Goal: Book appointment/travel/reservation

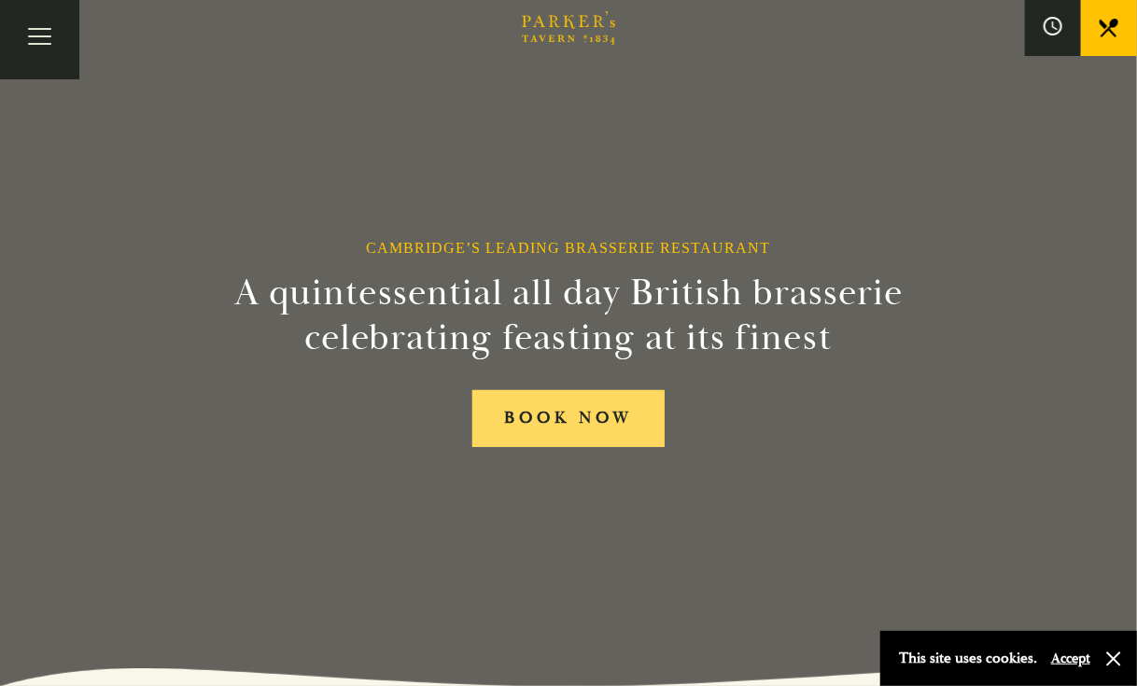
click at [534, 417] on link "BOOK NOW" at bounding box center [568, 418] width 192 height 57
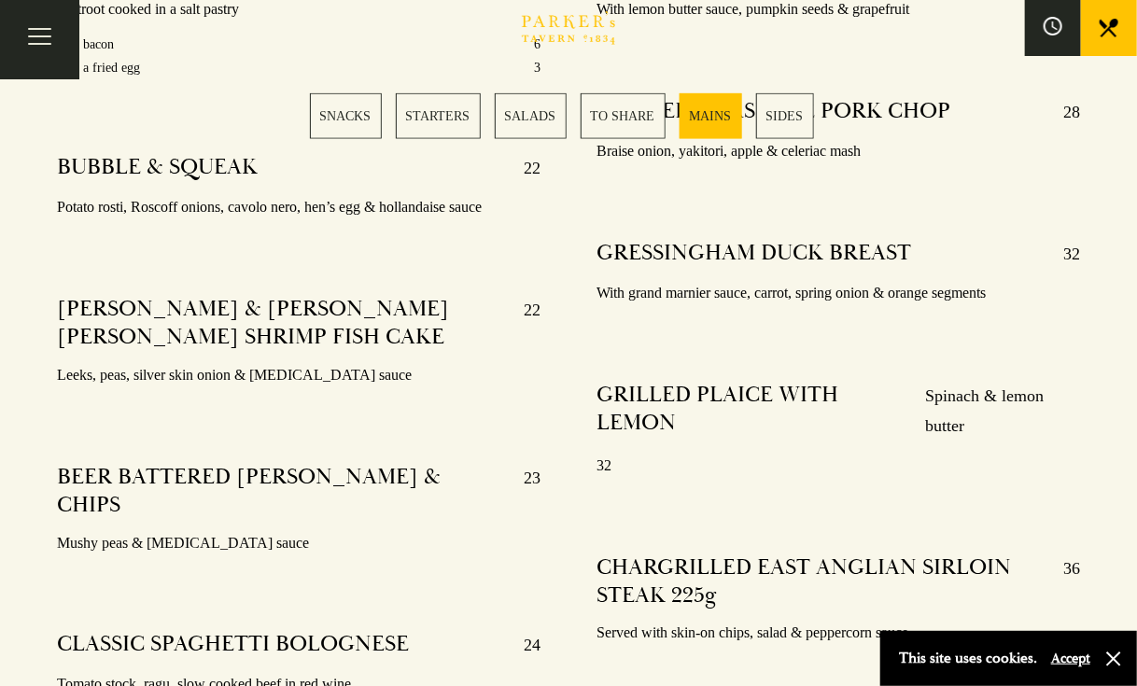
scroll to position [3453, 0]
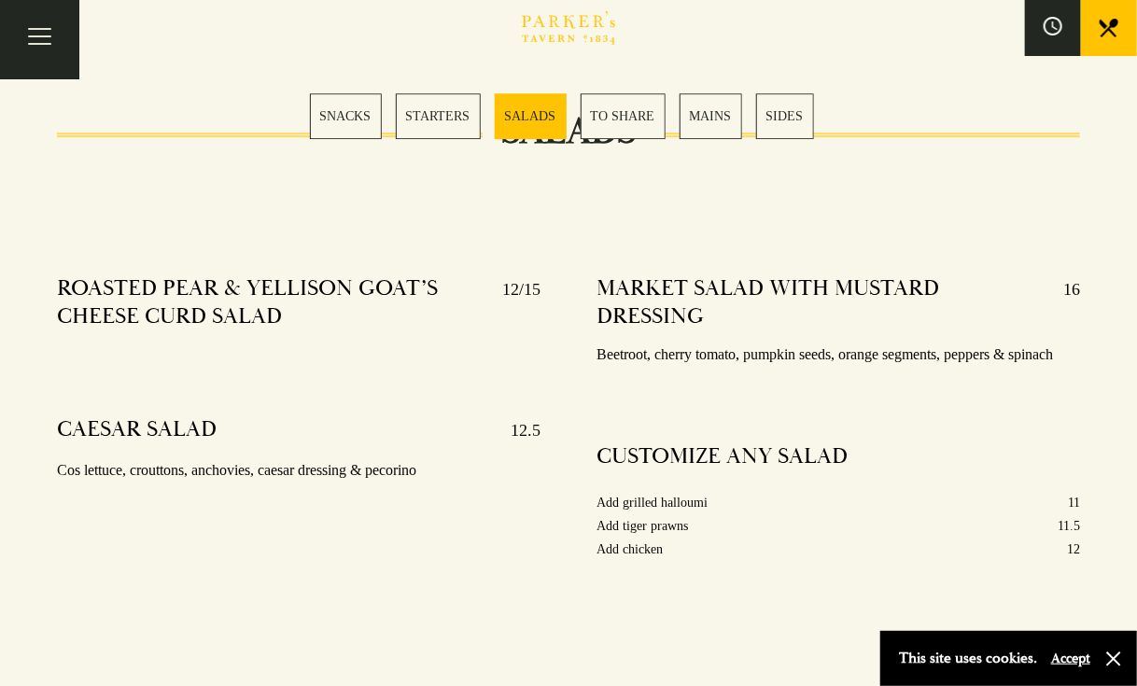
scroll to position [2333, 0]
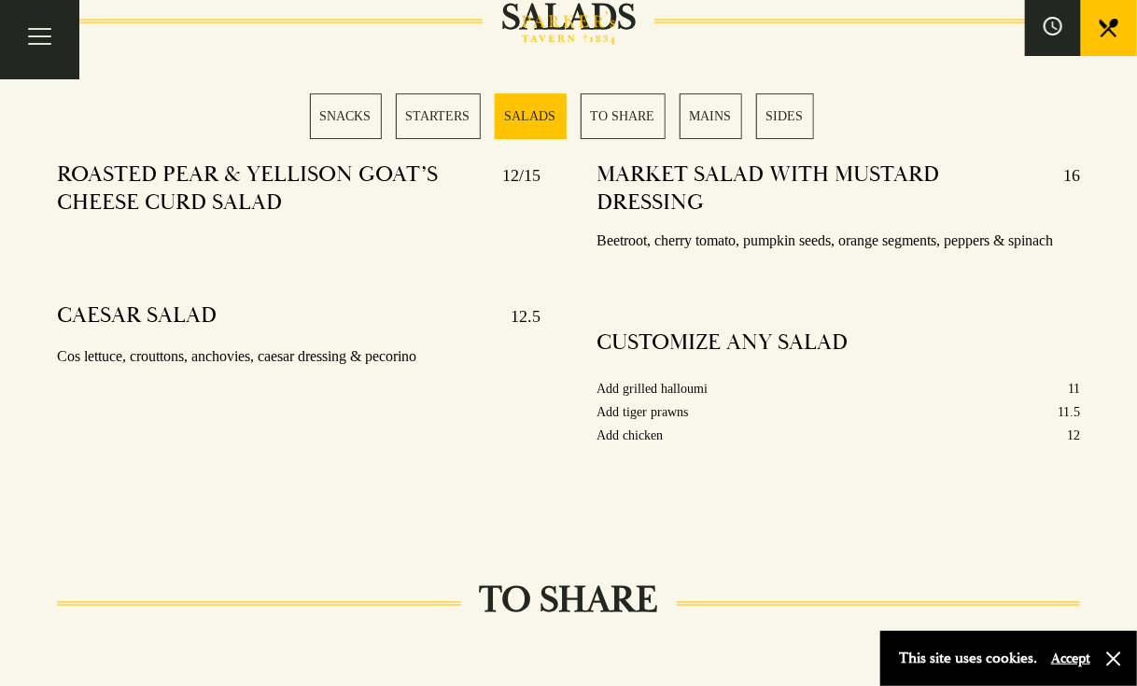
click at [1075, 655] on button "Accept" at bounding box center [1070, 659] width 39 height 18
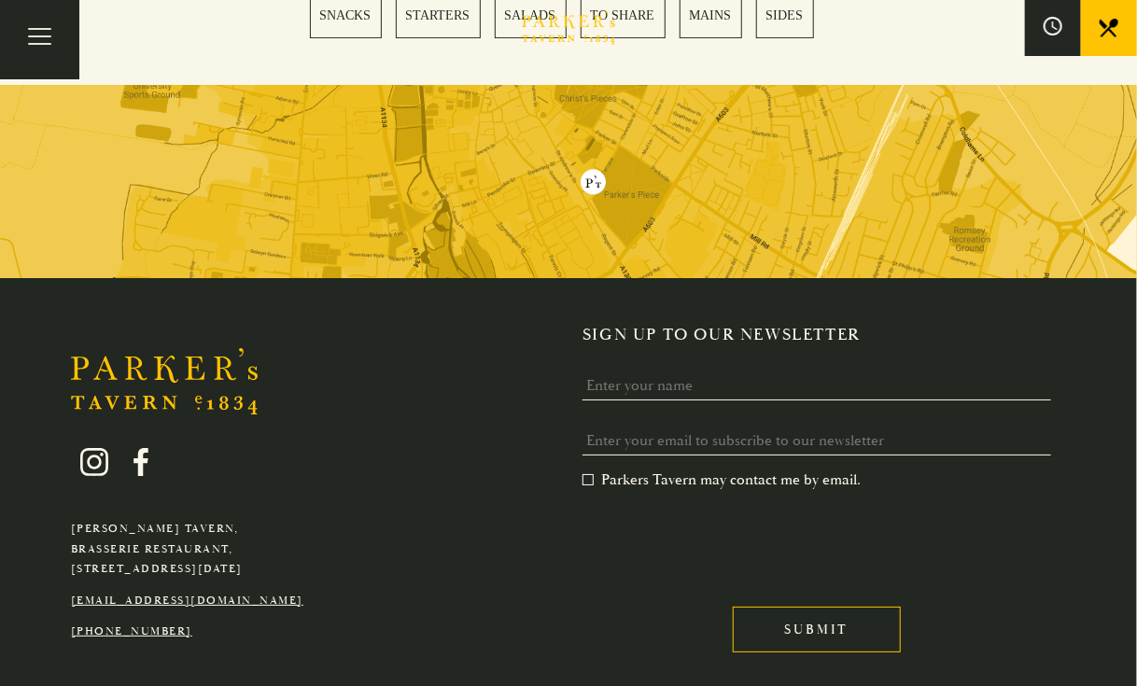
scroll to position [5454, 0]
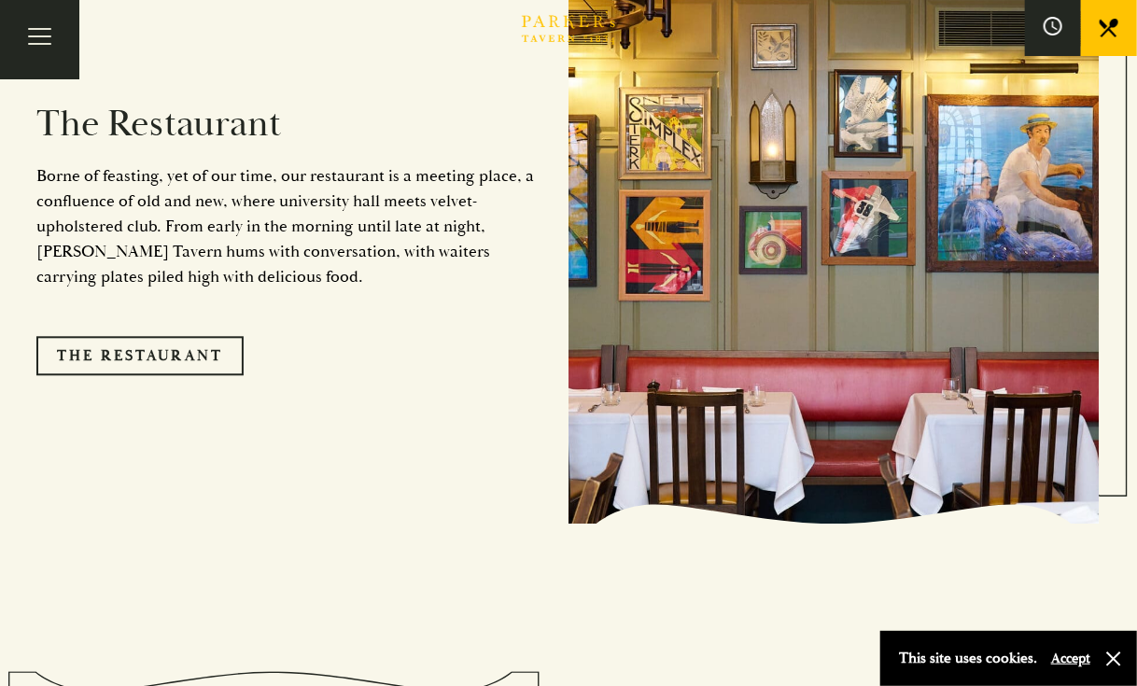
scroll to position [1587, 0]
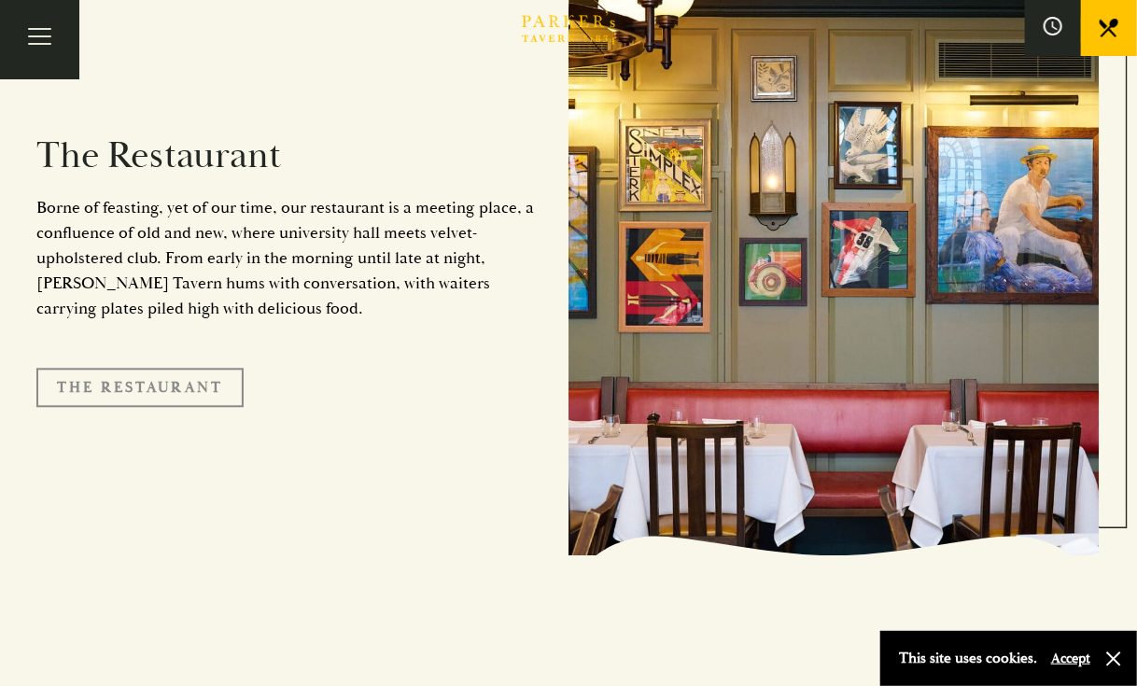
click at [166, 368] on link "The Restaurant" at bounding box center [139, 387] width 207 height 39
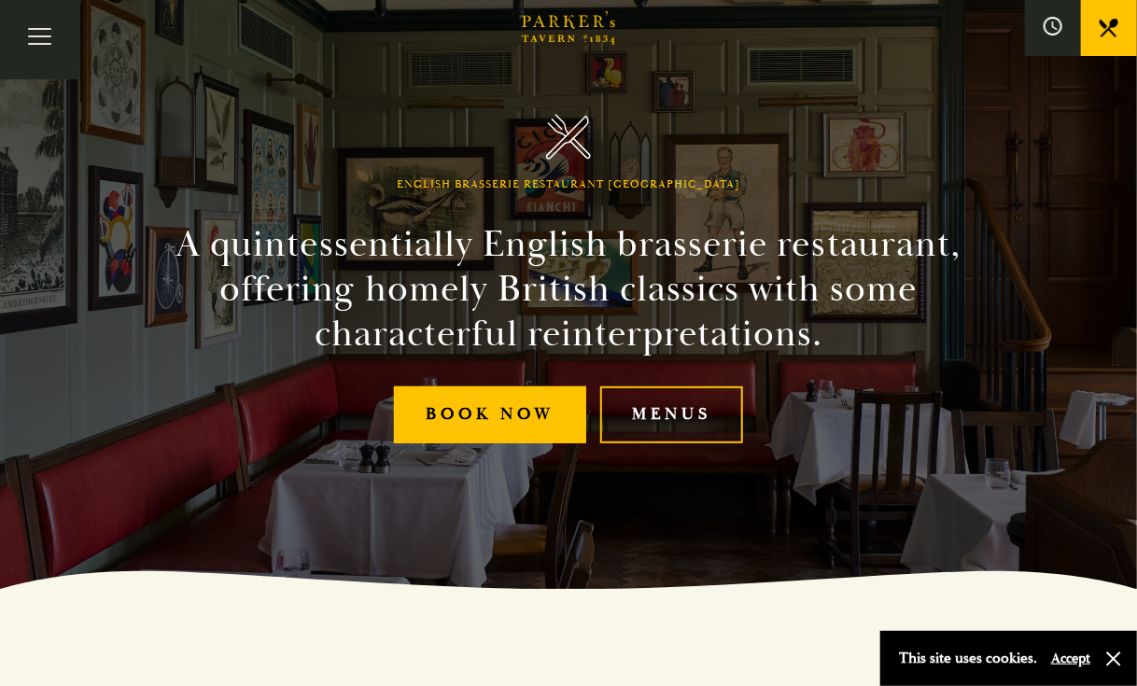
scroll to position [93, 0]
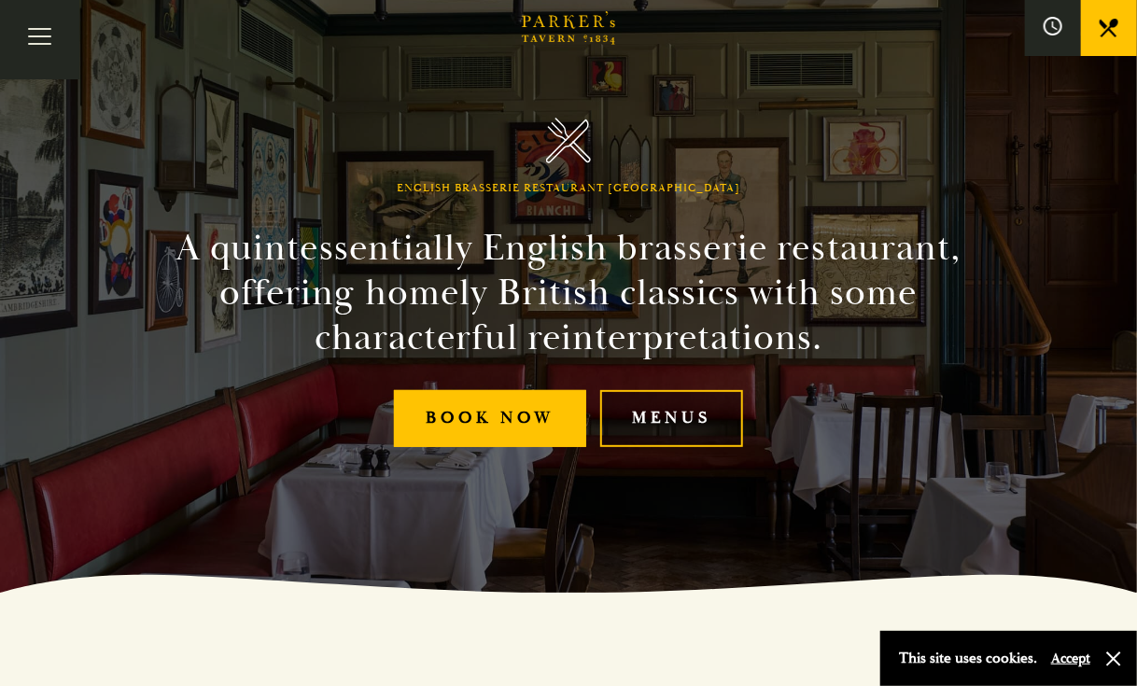
click at [659, 410] on link "Menus" at bounding box center [671, 418] width 143 height 57
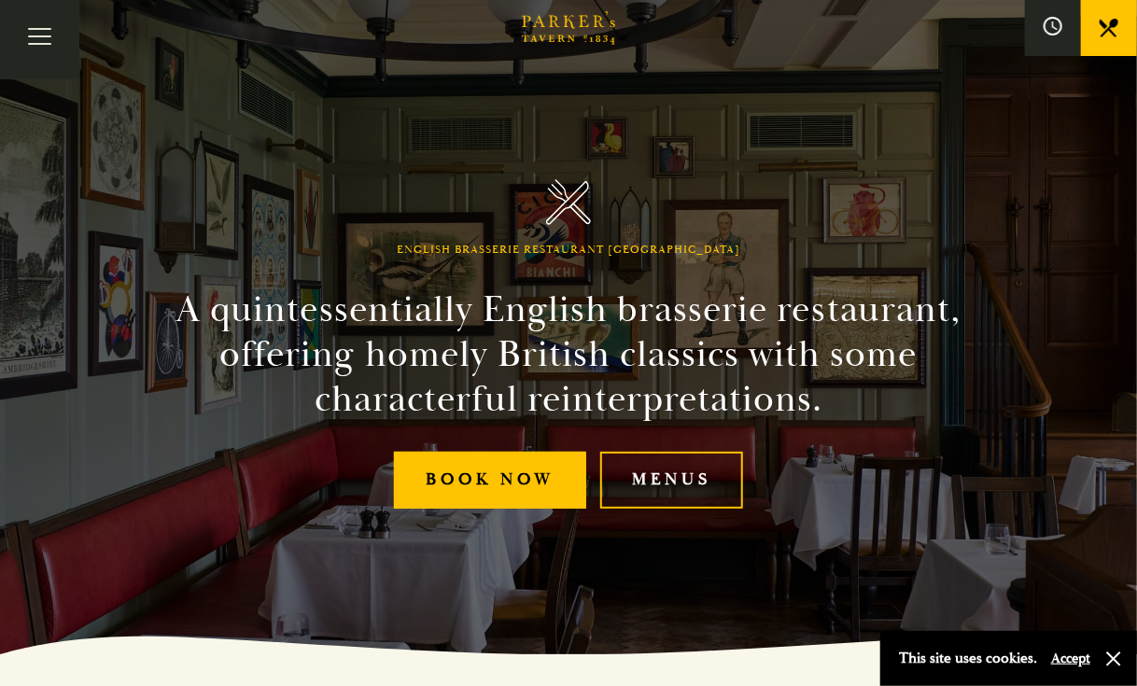
scroll to position [0, 0]
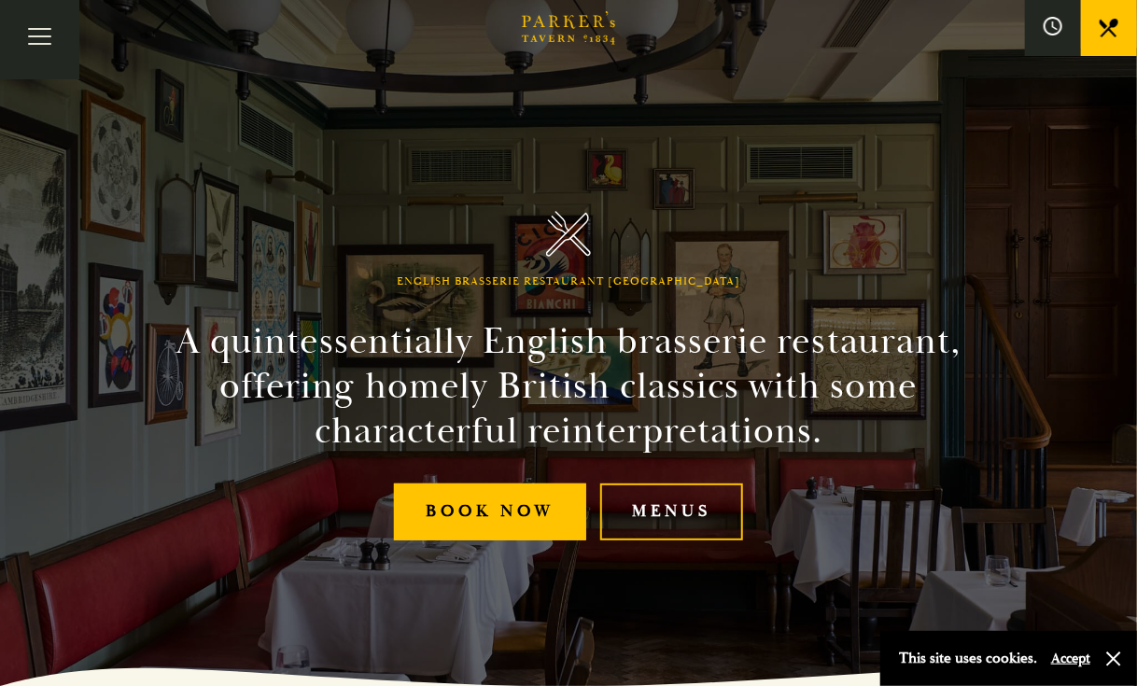
click at [576, 15] on icon "Brasserie Restaurant [GEOGRAPHIC_DATA] | [PERSON_NAME] Tavern Cambridge [PERSON…" at bounding box center [568, 28] width 93 height 34
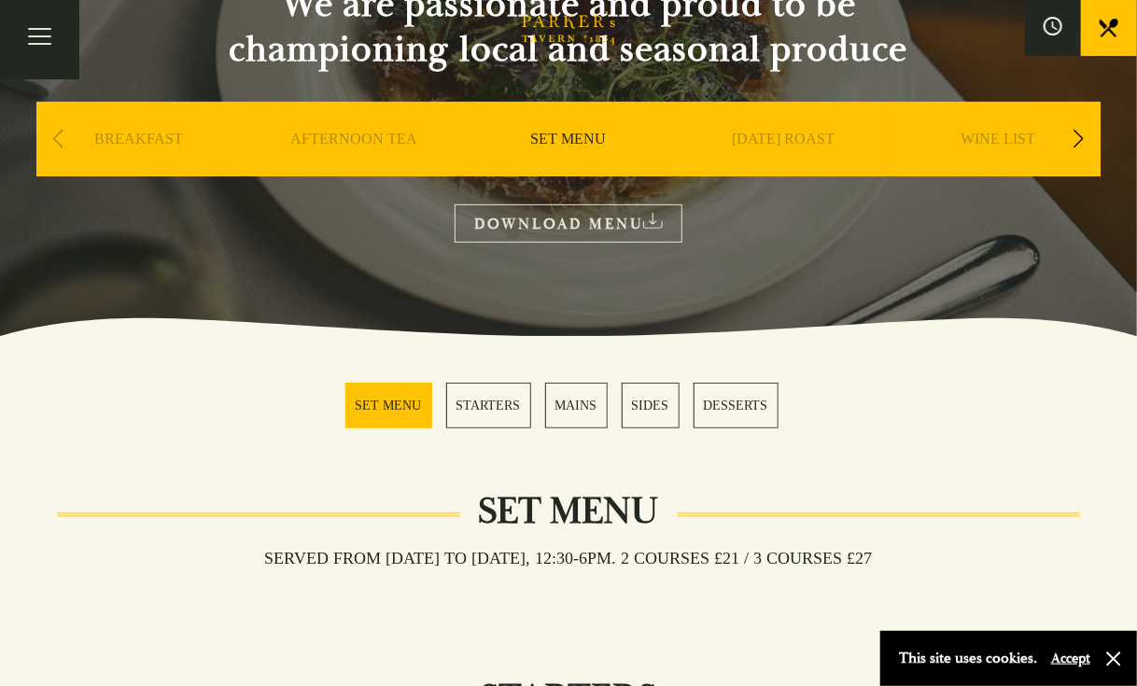
scroll to position [280, 0]
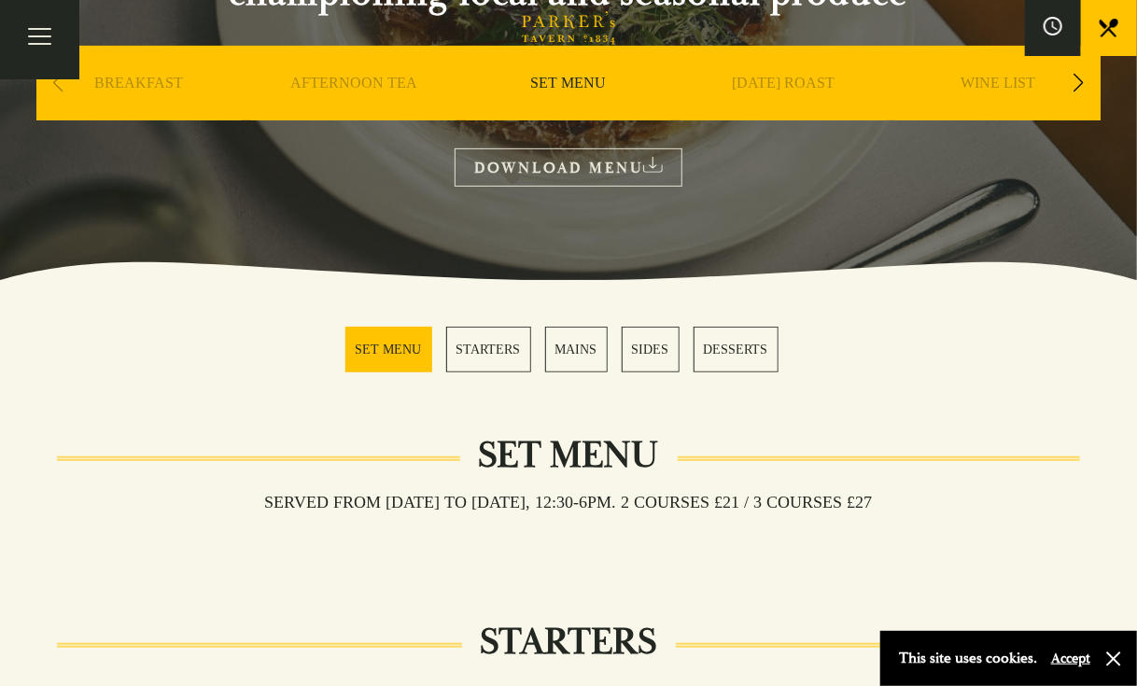
click at [562, 344] on link "MAINS" at bounding box center [576, 350] width 63 height 46
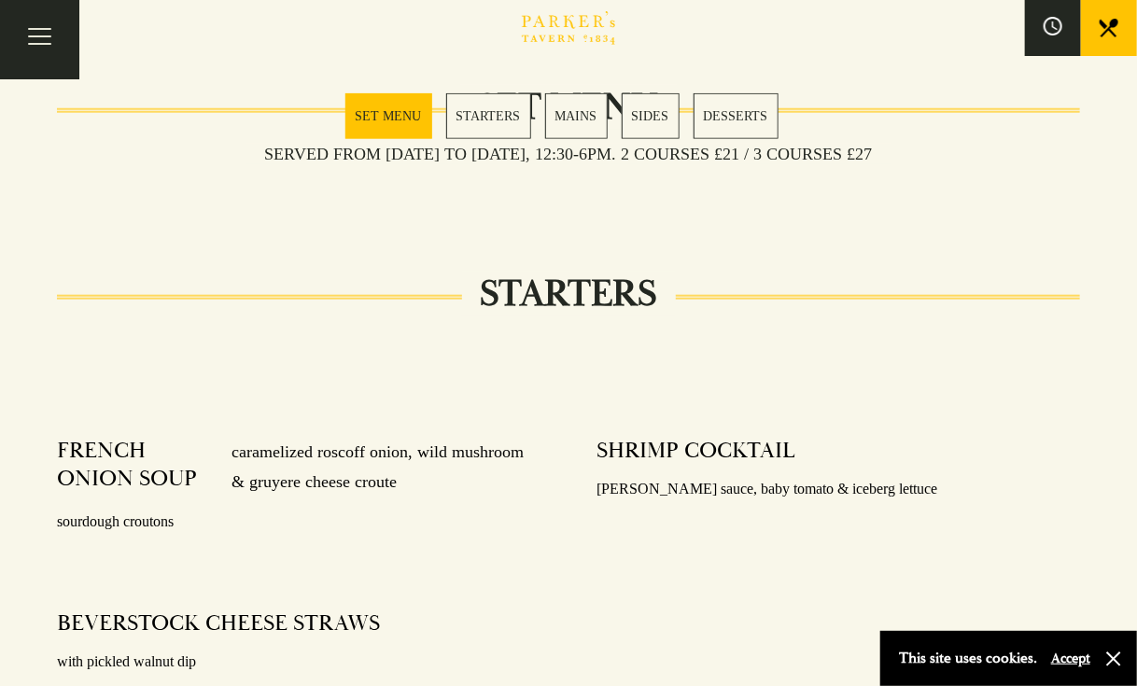
scroll to position [556, 0]
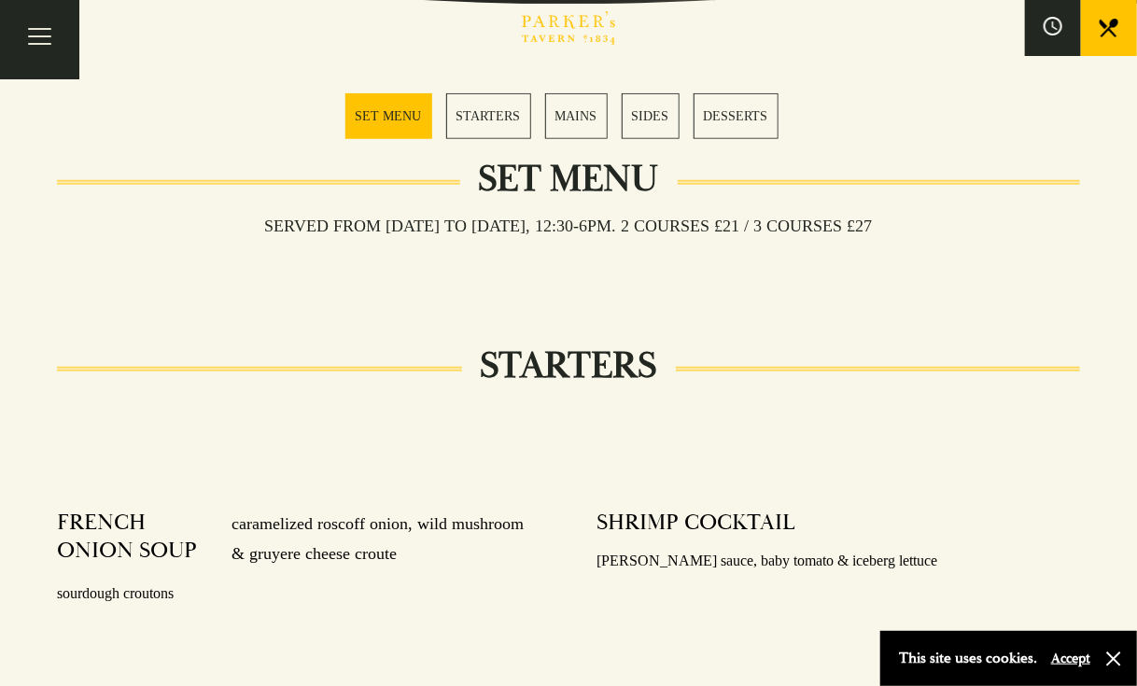
click at [475, 120] on link "STARTERS" at bounding box center [488, 116] width 85 height 46
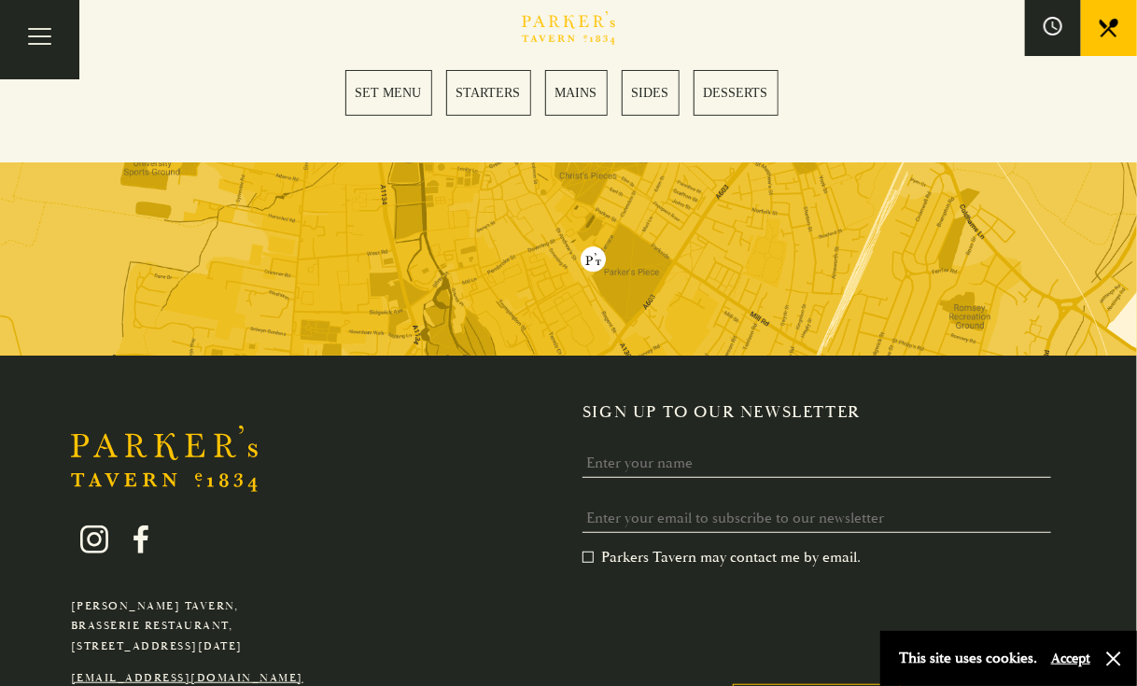
scroll to position [2975, 0]
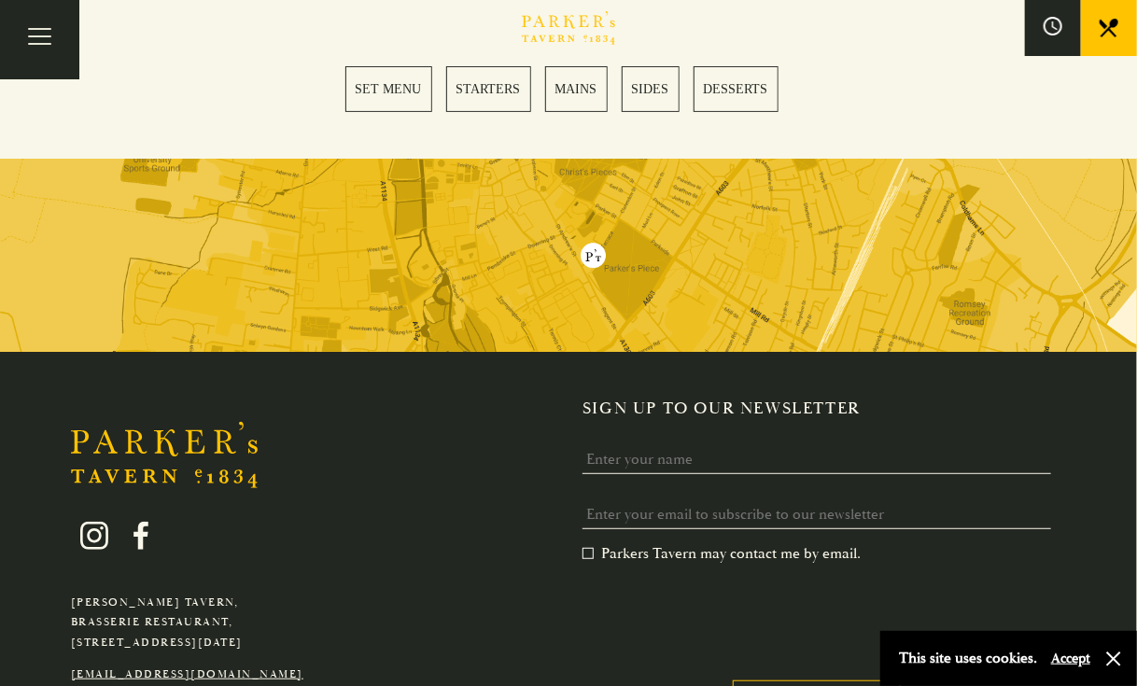
click at [1067, 658] on button "Accept" at bounding box center [1070, 659] width 39 height 18
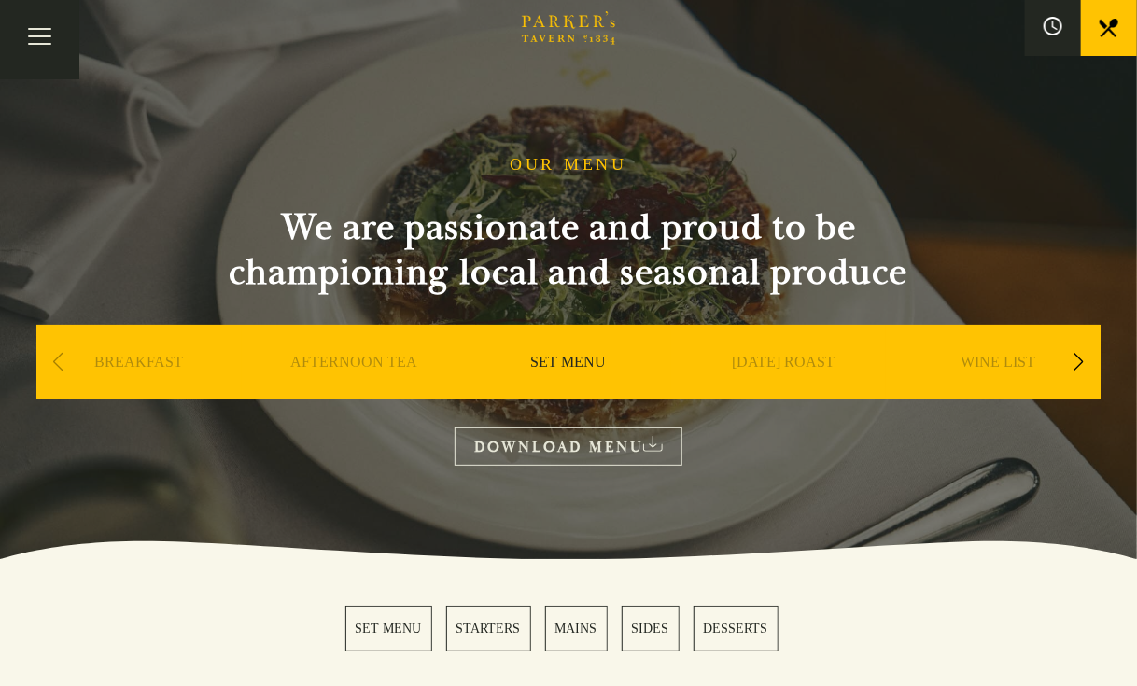
scroll to position [0, 0]
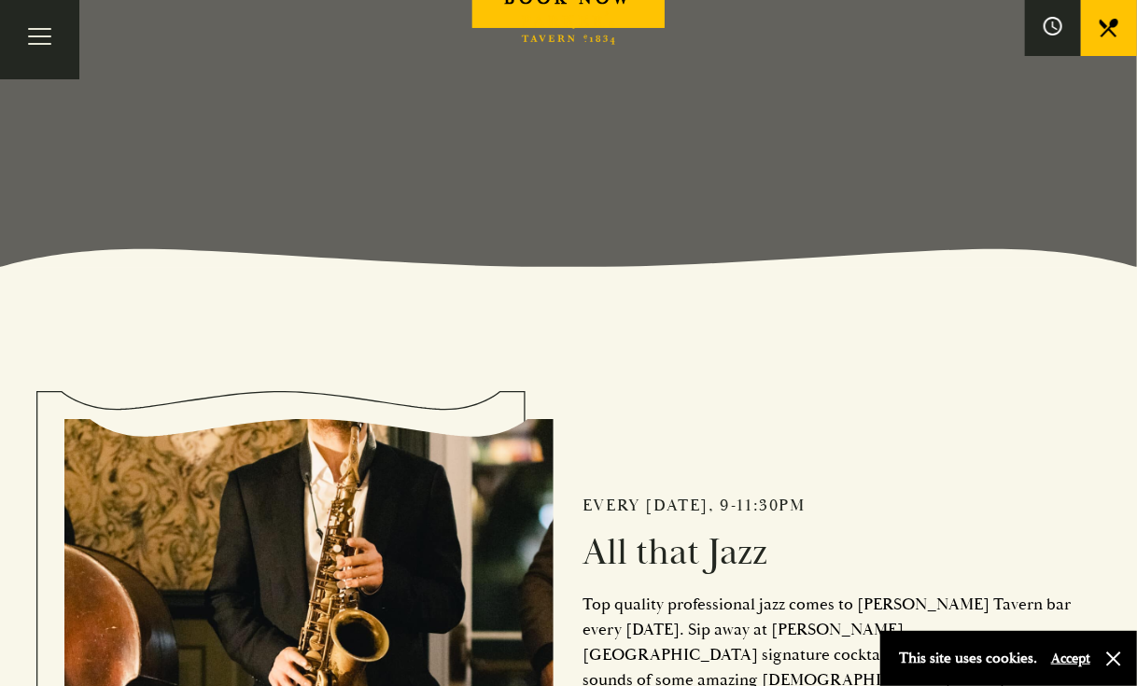
scroll to position [467, 0]
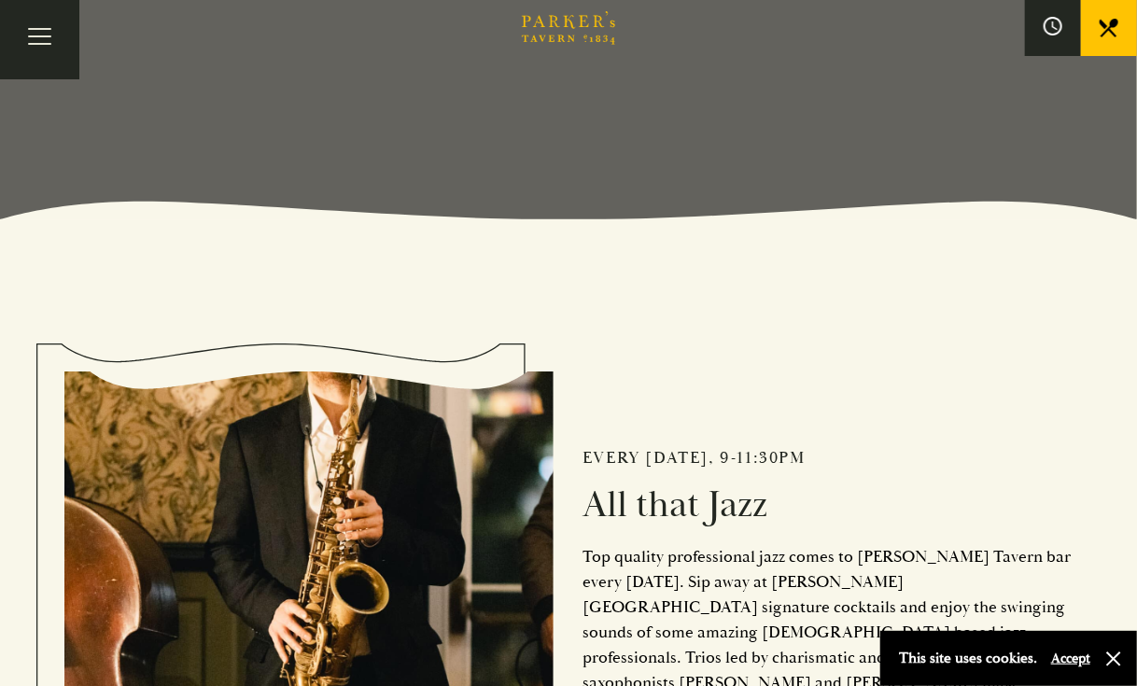
click at [1075, 654] on button "Accept" at bounding box center [1070, 659] width 39 height 18
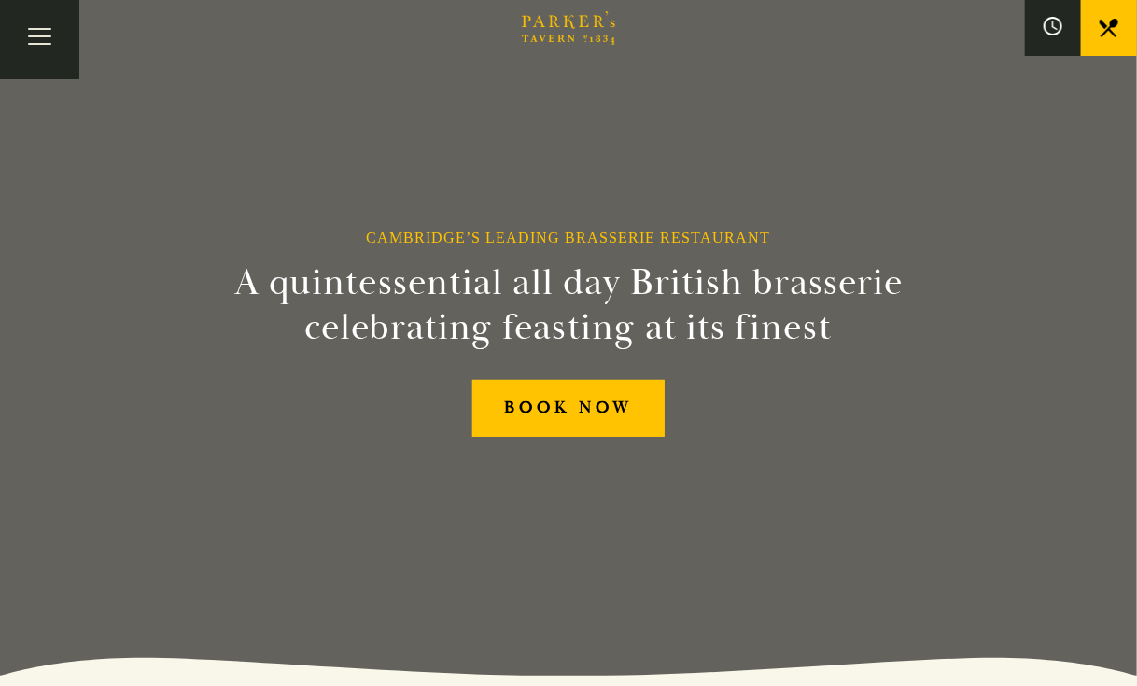
scroll to position [0, 0]
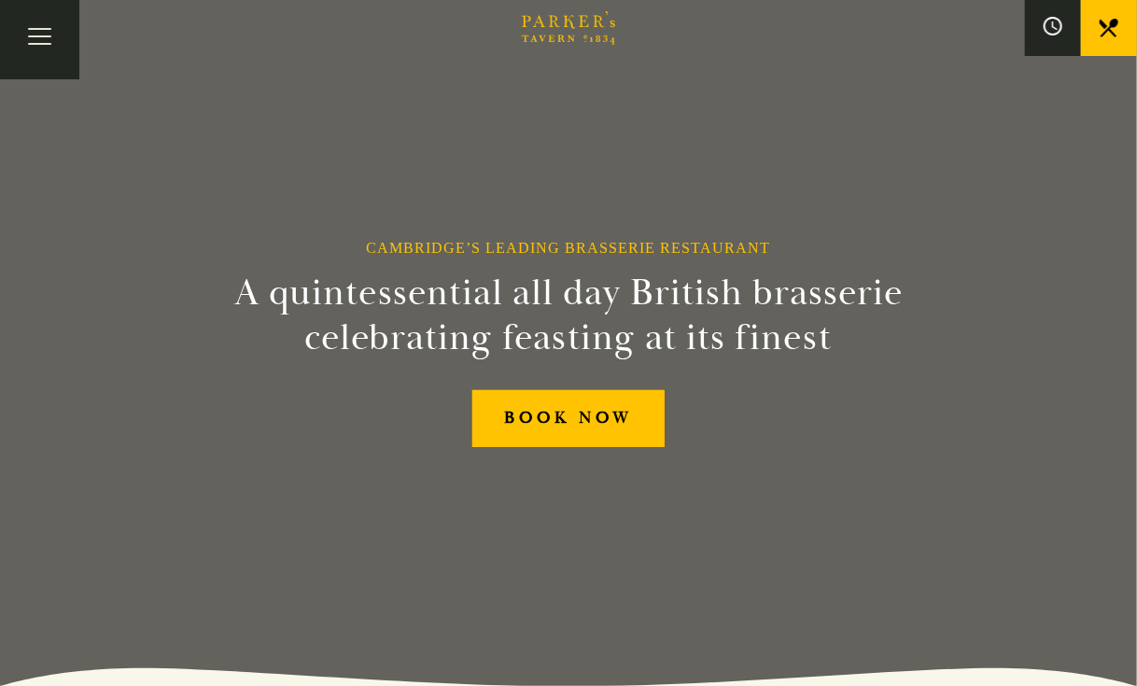
click at [579, 27] on icon "Brasserie Restaurant Cambridge | Parker's Tavern Cambridge Parker's Tavern is a…" at bounding box center [568, 28] width 93 height 34
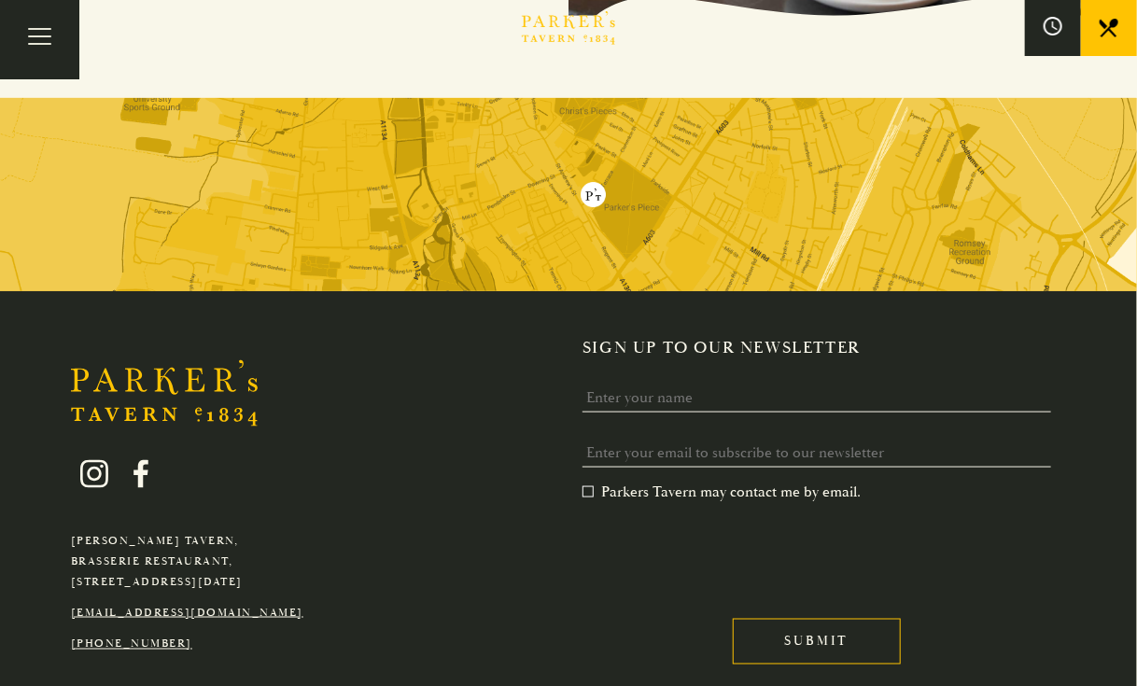
scroll to position [3531, 0]
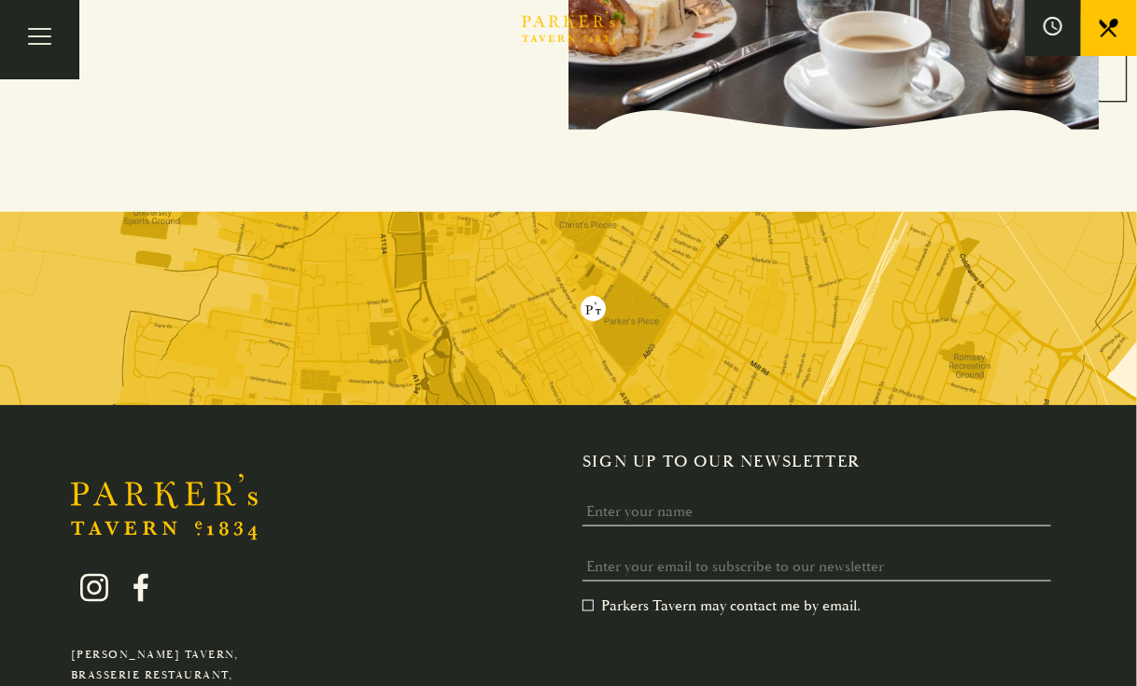
click at [595, 276] on img at bounding box center [568, 308] width 1137 height 193
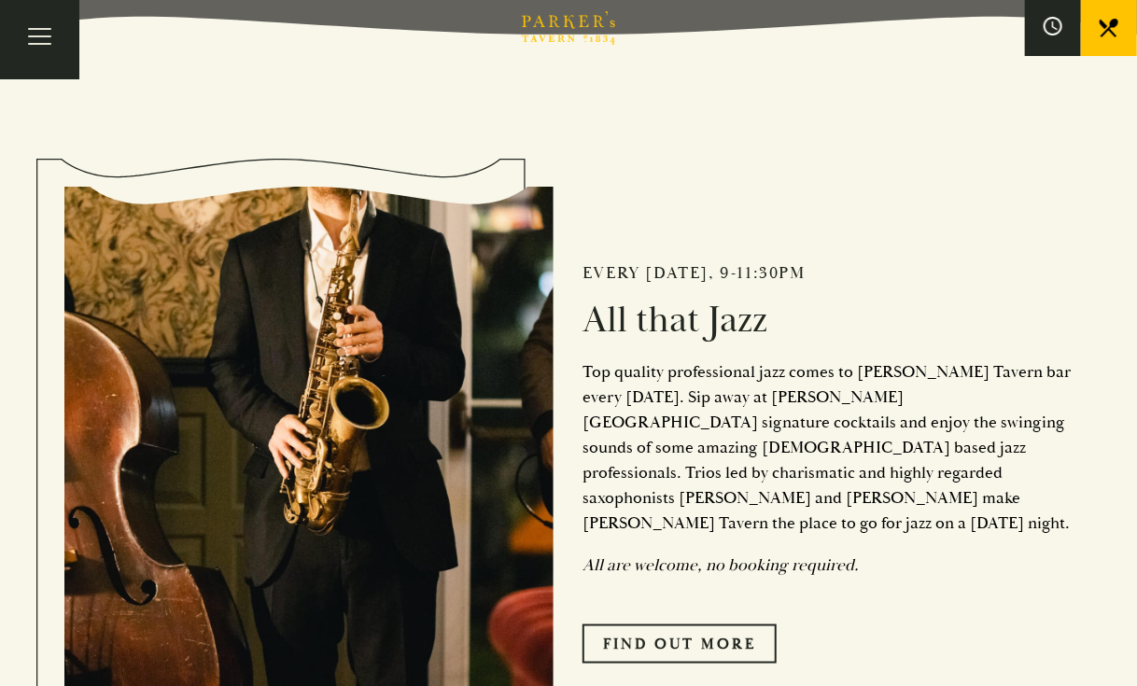
scroll to position [653, 0]
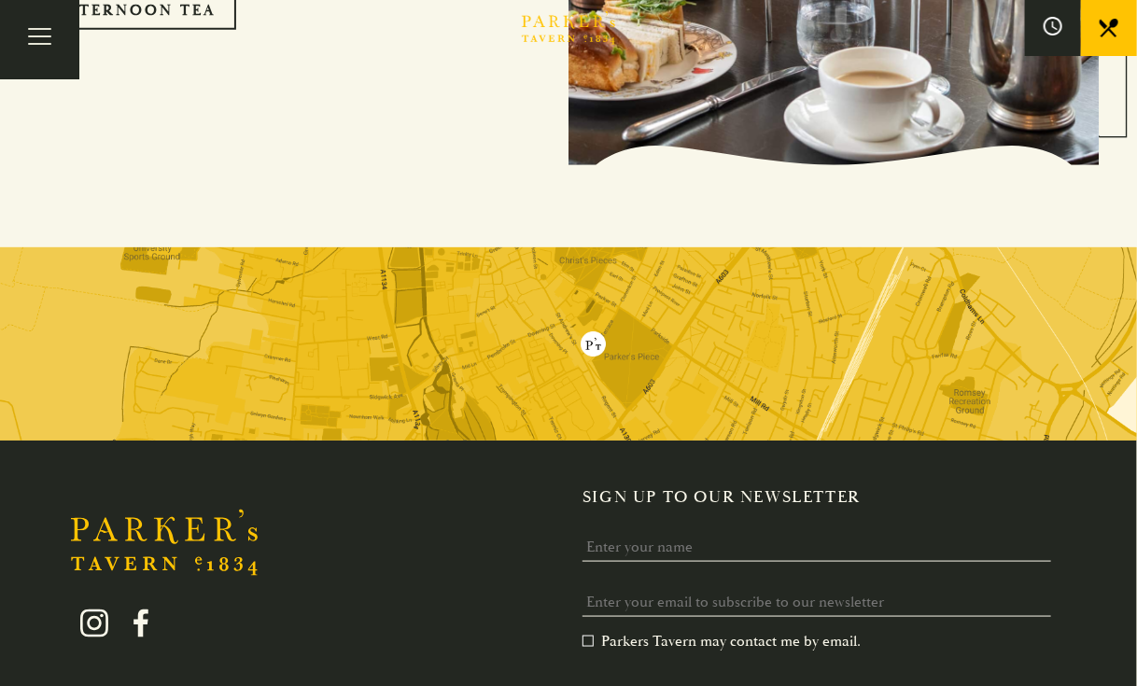
scroll to position [3438, 0]
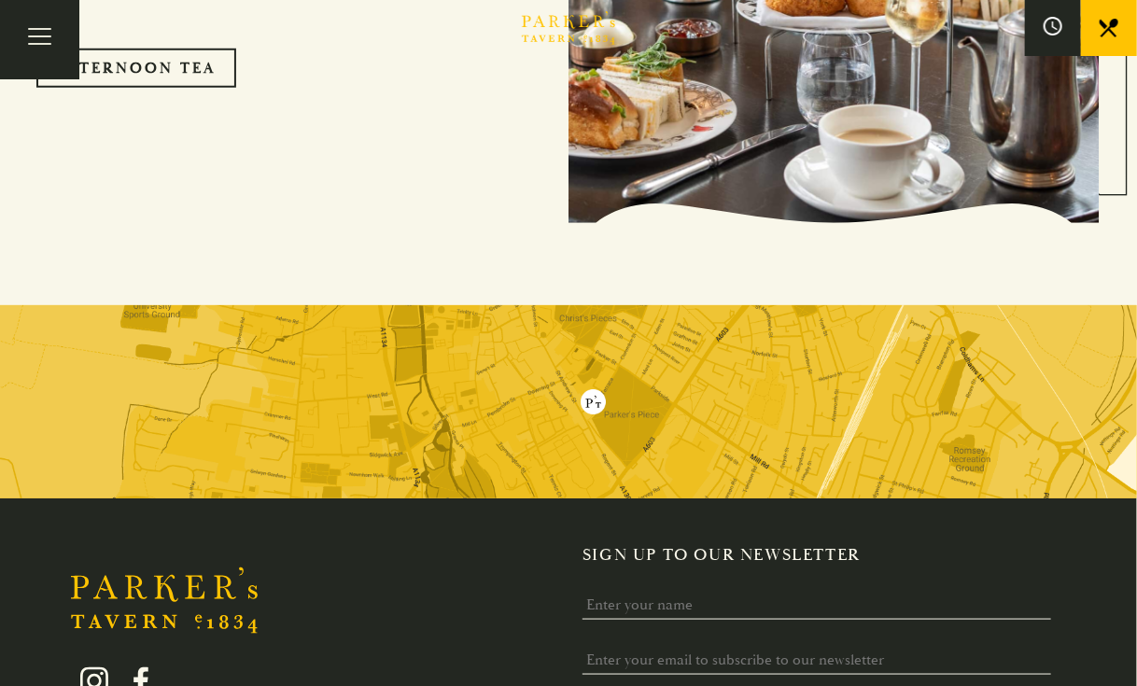
click at [589, 371] on img at bounding box center [568, 401] width 1137 height 193
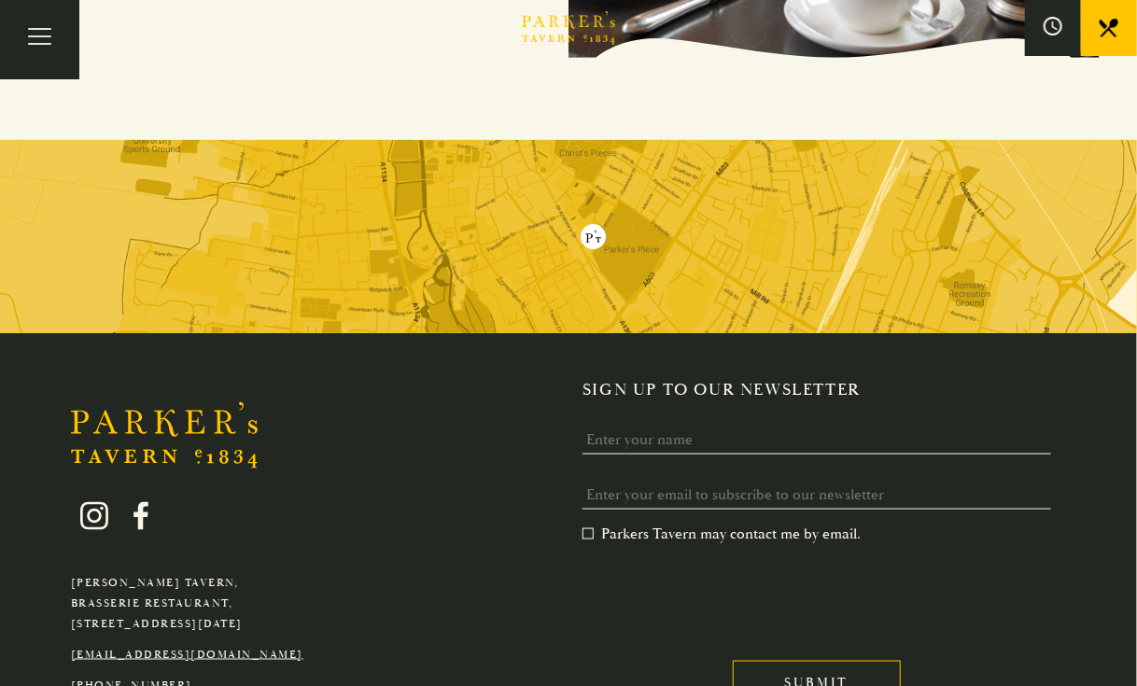
scroll to position [3640, 0]
